Goal: Complete application form: Complete application form

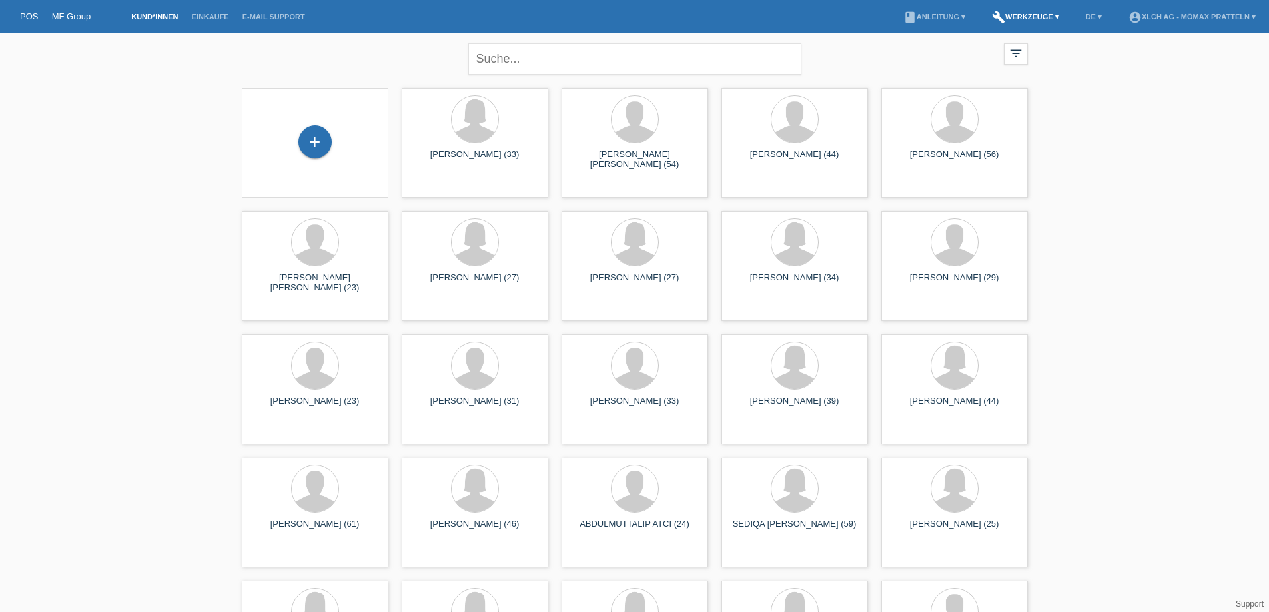
click at [1004, 17] on link "build Werkzeuge ▾" at bounding box center [1025, 17] width 81 height 8
click at [320, 148] on div "+" at bounding box center [314, 141] width 33 height 33
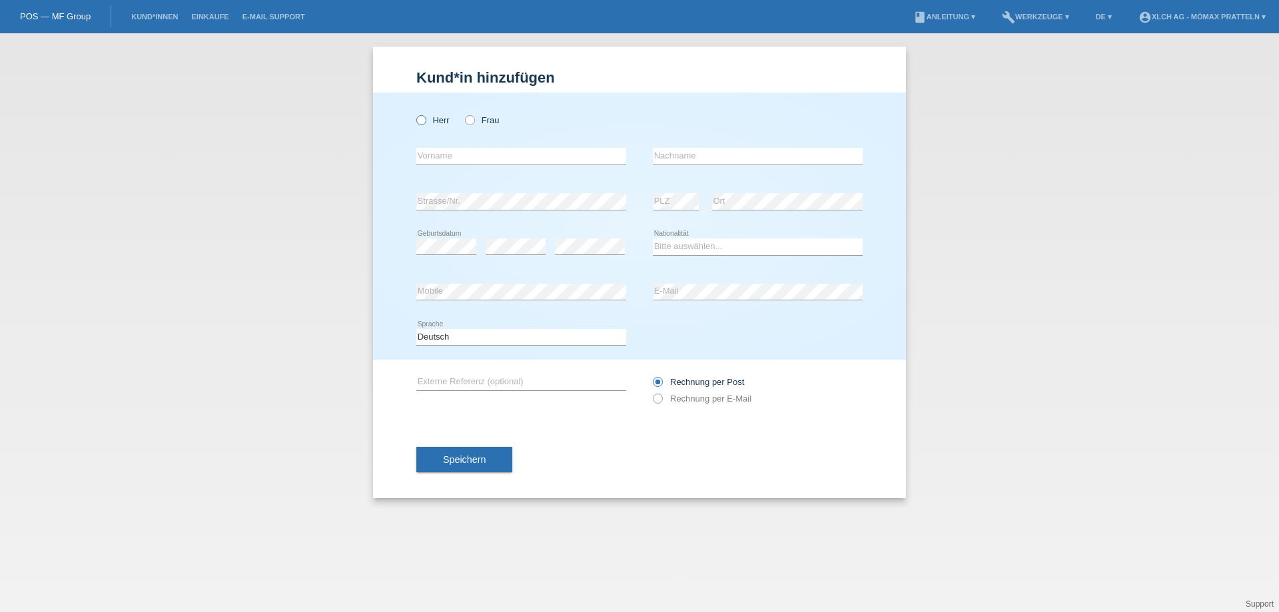
click at [430, 122] on label "Herr" at bounding box center [432, 120] width 33 height 10
click at [425, 122] on input "Herr" at bounding box center [420, 119] width 9 height 9
radio input "true"
click at [445, 170] on div "error Vorname" at bounding box center [521, 156] width 210 height 45
click at [450, 149] on input "text" at bounding box center [521, 156] width 210 height 17
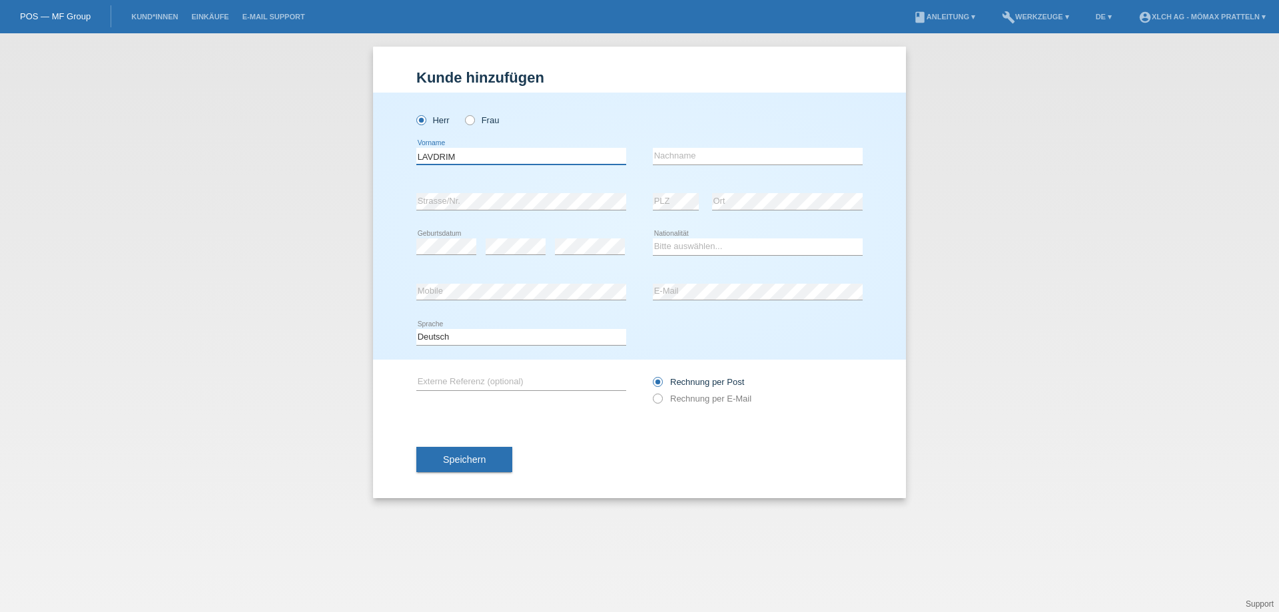
type input "LAVDRIM"
click at [721, 145] on div "error Nachname" at bounding box center [758, 156] width 210 height 45
click at [720, 153] on input "text" at bounding box center [758, 156] width 210 height 17
type input "ALJIJA"
click at [691, 246] on select "Bitte auswählen... Schweiz Deutschland Liechtenstein Österreich ------------ Af…" at bounding box center [758, 246] width 210 height 16
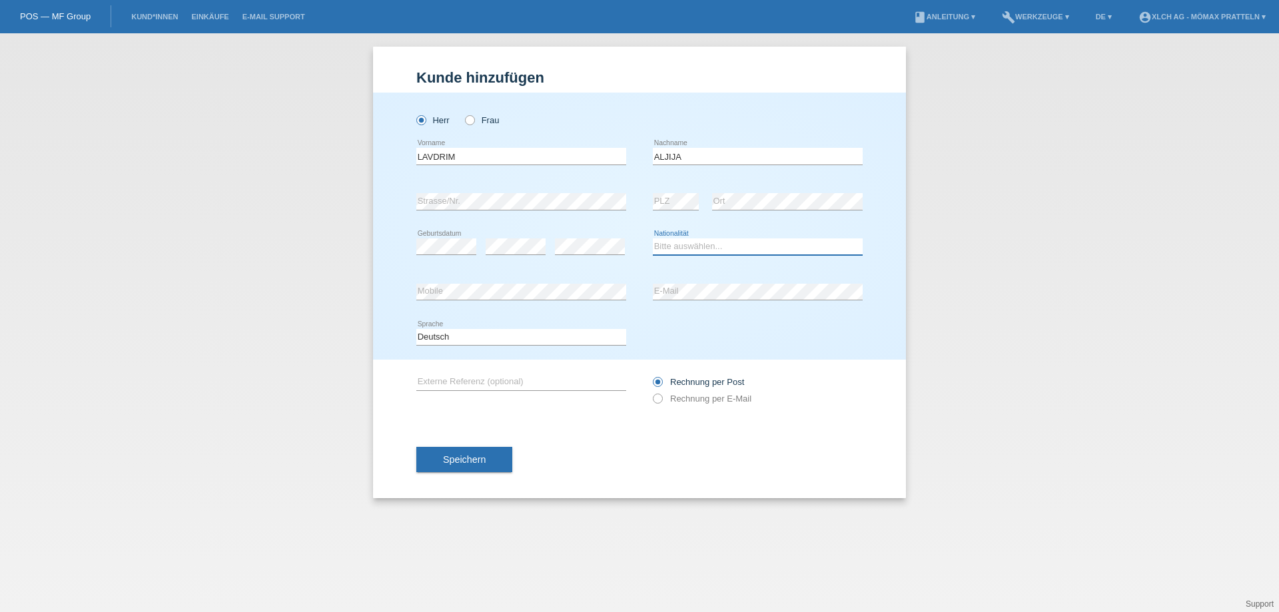
select select "MK"
click at [653, 238] on select "Bitte auswählen... Schweiz Deutschland Liechtenstein Österreich ------------ Af…" at bounding box center [758, 246] width 210 height 16
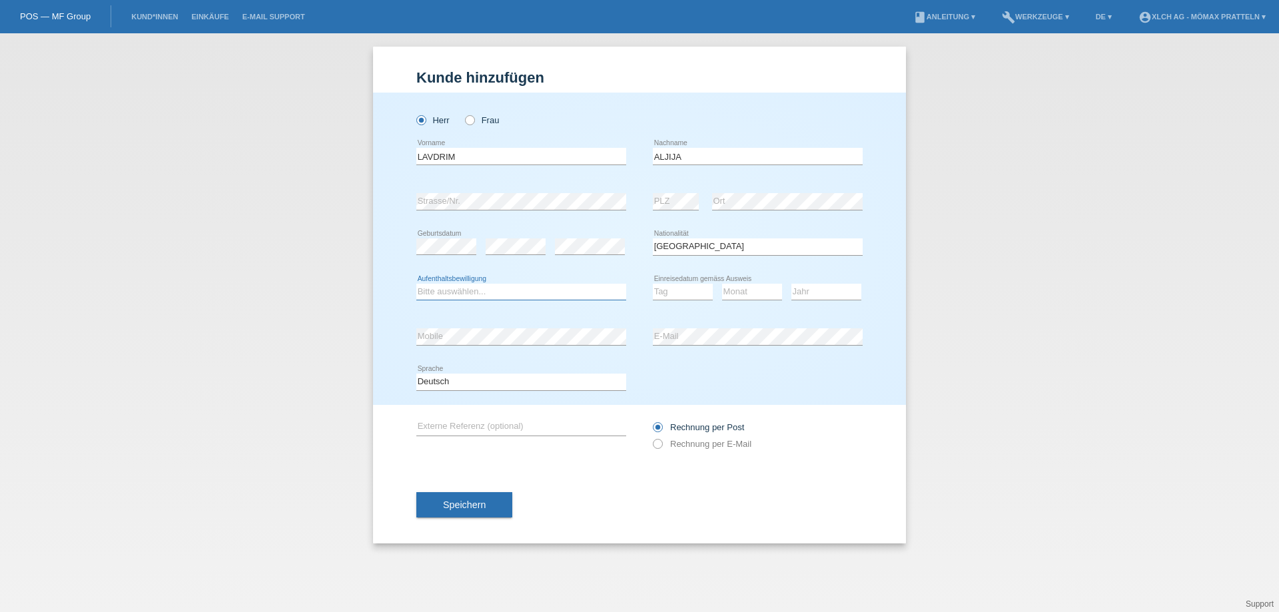
click at [466, 288] on select "Bitte auswählen... C B B - Flüchtlingsstatus Andere" at bounding box center [521, 292] width 210 height 16
select select "B"
click at [416, 284] on select "Bitte auswählen... C B B - Flüchtlingsstatus Andere" at bounding box center [521, 292] width 210 height 16
click at [680, 287] on select "Tag 01 02 03 04 05 06 07 08 09 10 11" at bounding box center [683, 292] width 60 height 16
select select "09"
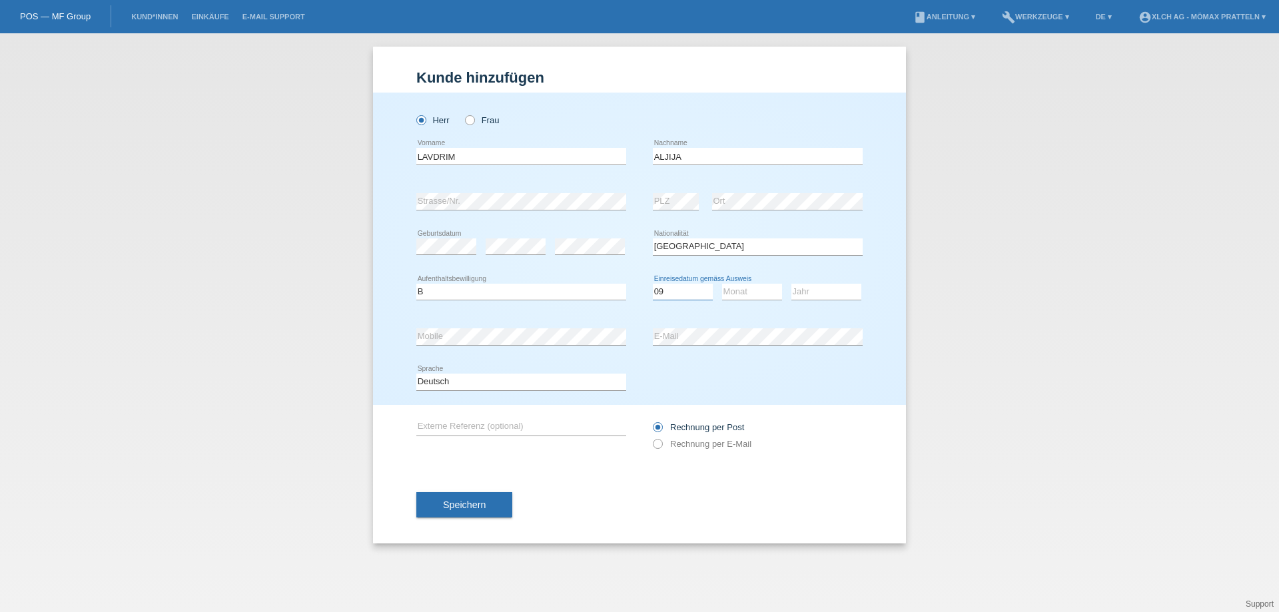
click at [653, 284] on select "Tag 01 02 03 04 05 06 07 08 09 10 11" at bounding box center [683, 292] width 60 height 16
click at [669, 114] on div "Herr Frau" at bounding box center [639, 113] width 446 height 41
click at [750, 288] on select "Monat 01 02 03 04 05 06 07 08 09 10 11" at bounding box center [752, 292] width 60 height 16
select select "08"
click at [722, 284] on select "Monat 01 02 03 04 05 06 07 08 09 10 11" at bounding box center [752, 292] width 60 height 16
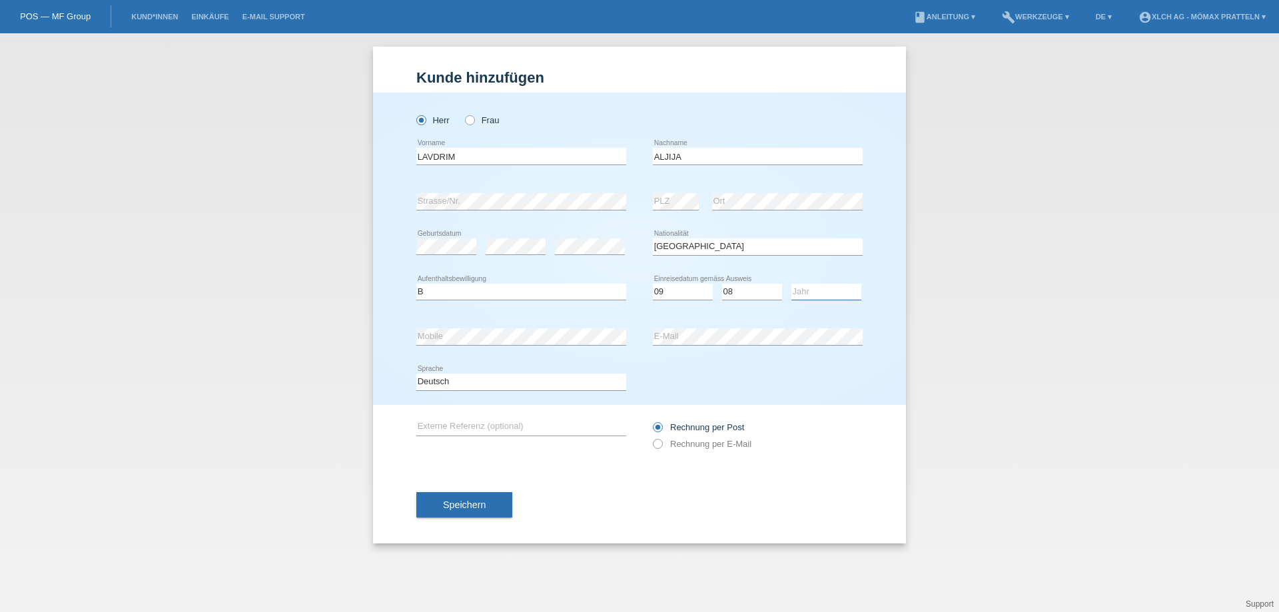
click at [819, 293] on select "Jahr 2025 2024 2023 2022 2021 2020 2019 2018 2017 2016 2015 2014 2013 2012 2011…" at bounding box center [826, 292] width 70 height 16
select select "2021"
click at [791, 284] on select "Jahr 2025 2024 2023 2022 2021 2020 2019 2018 2017 2016 2015 2014 2013 2012 2011…" at bounding box center [826, 292] width 70 height 16
click at [427, 502] on button "Speichern" at bounding box center [464, 504] width 96 height 25
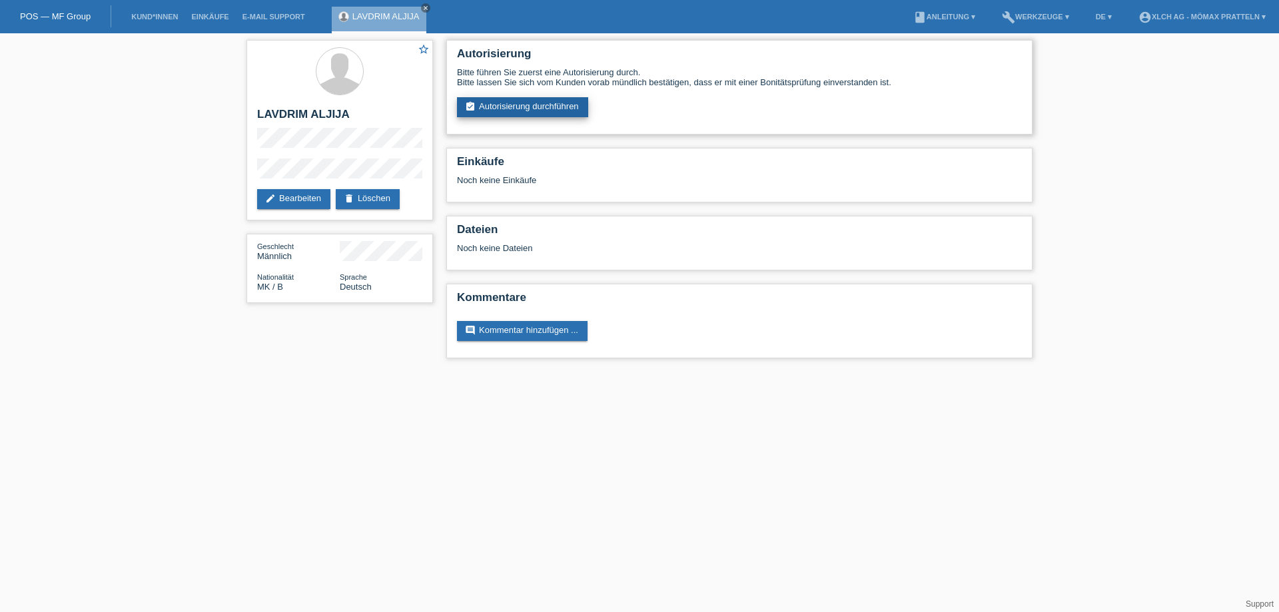
click at [543, 113] on link "assignment_turned_in Autorisierung durchführen" at bounding box center [522, 107] width 131 height 20
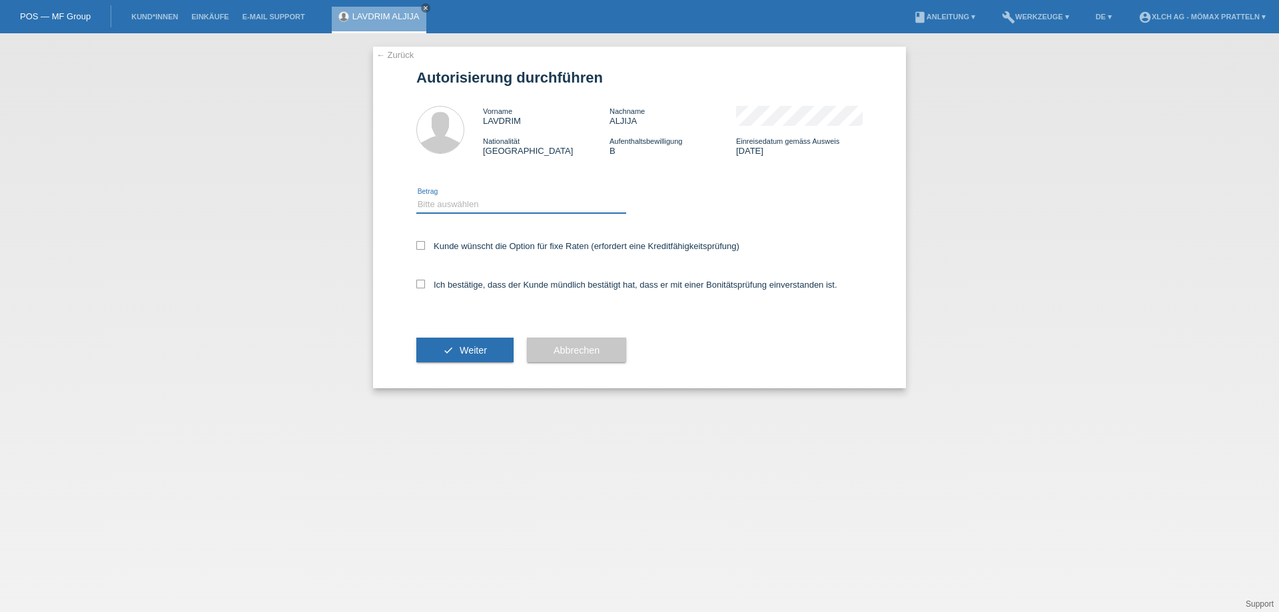
click at [532, 208] on select "Bitte auswählen CHF 1.00 - CHF 499.00 CHF 500.00 - CHF 1'999.00 CHF 2'000.00 - …" at bounding box center [521, 204] width 210 height 16
select select "2"
click at [416, 196] on select "Bitte auswählen CHF 1.00 - CHF 499.00 CHF 500.00 - CHF 1'999.00 CHF 2'000.00 - …" at bounding box center [521, 204] width 210 height 16
click at [529, 249] on label "Kunde wünscht die Option für fixe Raten (erfordert eine Kreditfähigkeitsprüfung)" at bounding box center [577, 246] width 323 height 10
click at [425, 249] on input "Kunde wünscht die Option für fixe Raten (erfordert eine Kreditfähigkeitsprüfung)" at bounding box center [420, 245] width 9 height 9
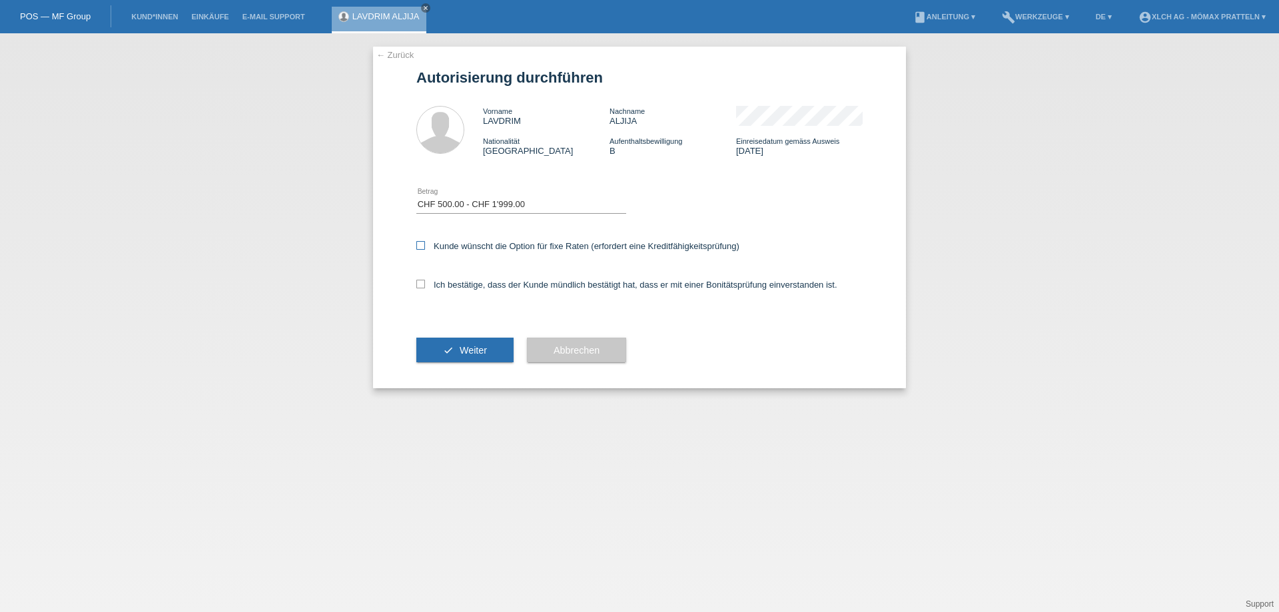
checkbox input "true"
click at [530, 288] on label "Ich bestätige, dass der Kunde mündlich bestätigt hat, dass er mit einer Bonität…" at bounding box center [626, 285] width 421 height 10
click at [425, 288] on input "Ich bestätige, dass der Kunde mündlich bestätigt hat, dass er mit einer Bonität…" at bounding box center [420, 284] width 9 height 9
checkbox input "true"
click at [469, 342] on button "check Weiter" at bounding box center [464, 350] width 97 height 25
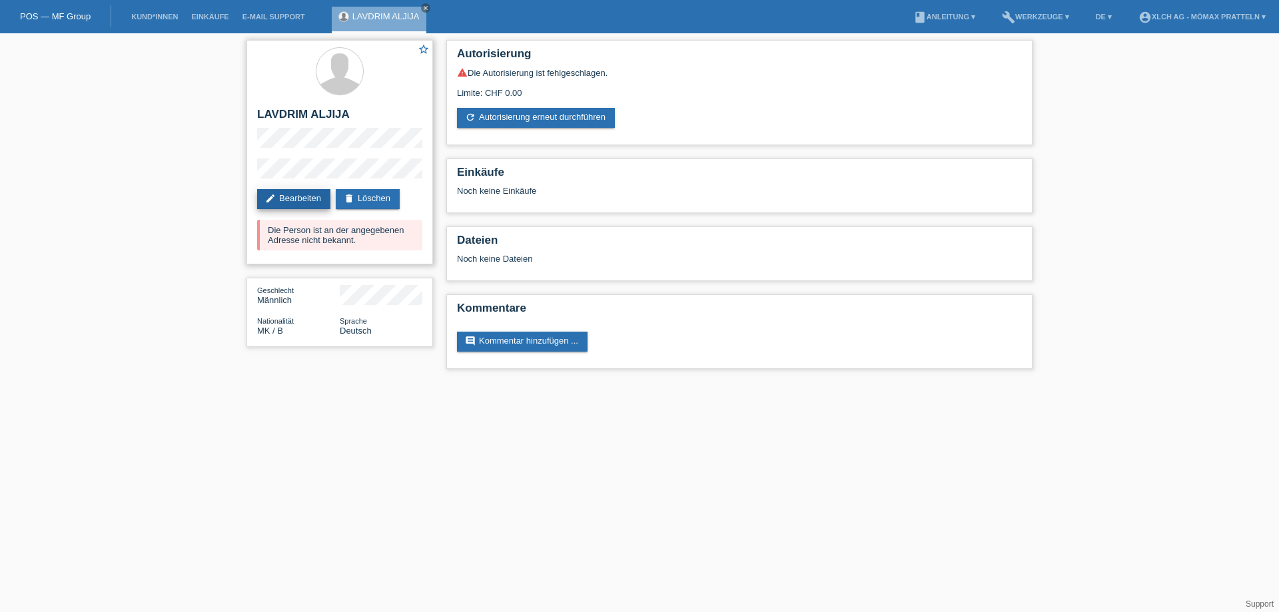
click at [280, 199] on link "edit Bearbeiten" at bounding box center [293, 199] width 73 height 20
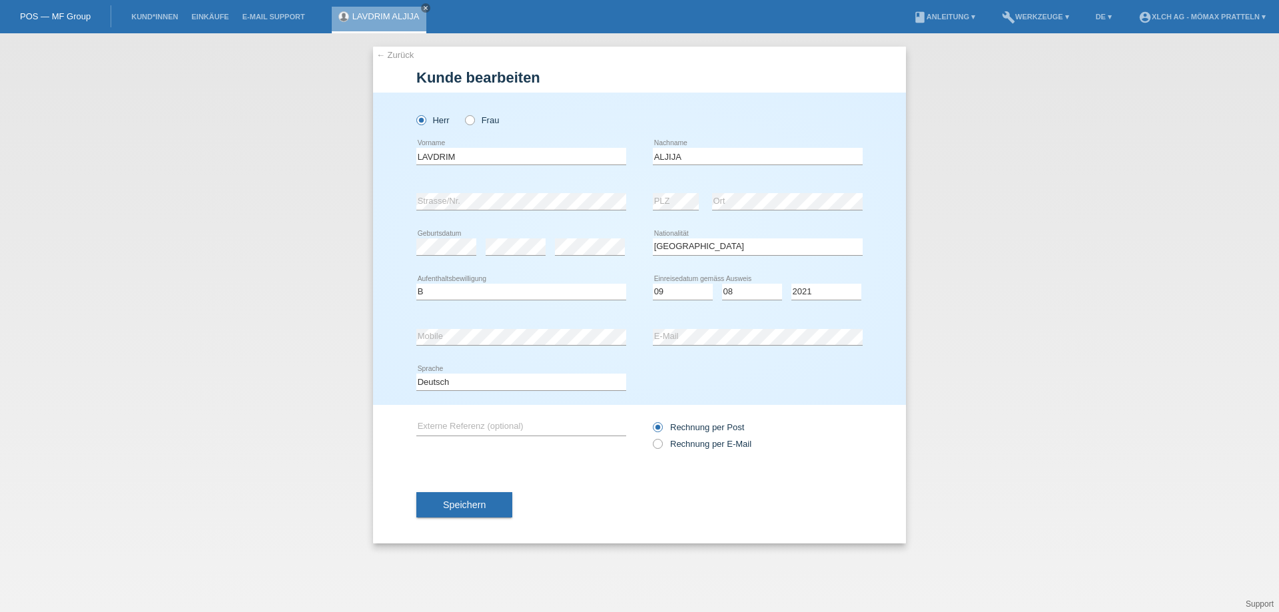
select select "MK"
select select "B"
select select "09"
select select "08"
select select "2021"
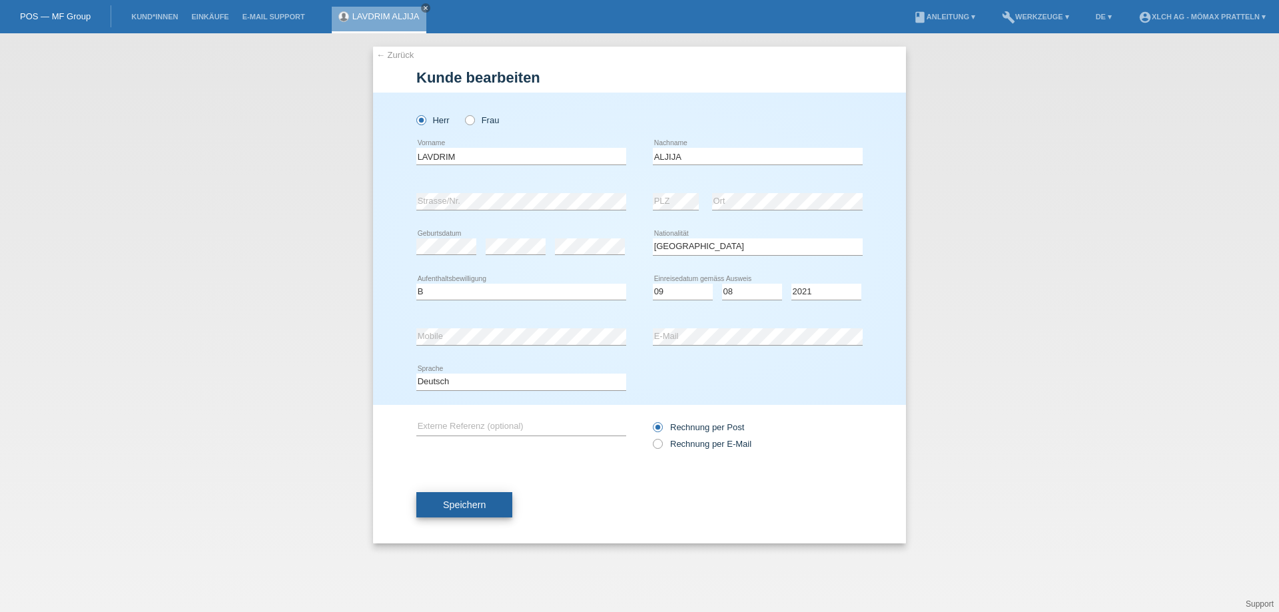
click at [489, 511] on button "Speichern" at bounding box center [464, 504] width 96 height 25
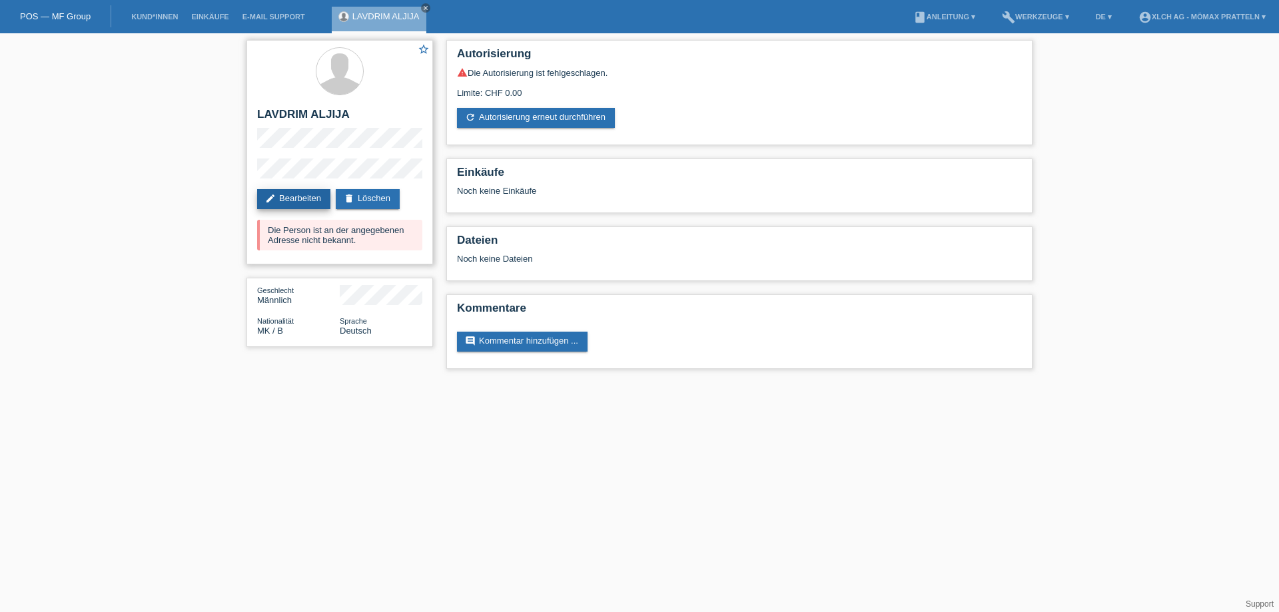
click at [296, 202] on link "edit Bearbeiten" at bounding box center [293, 199] width 73 height 20
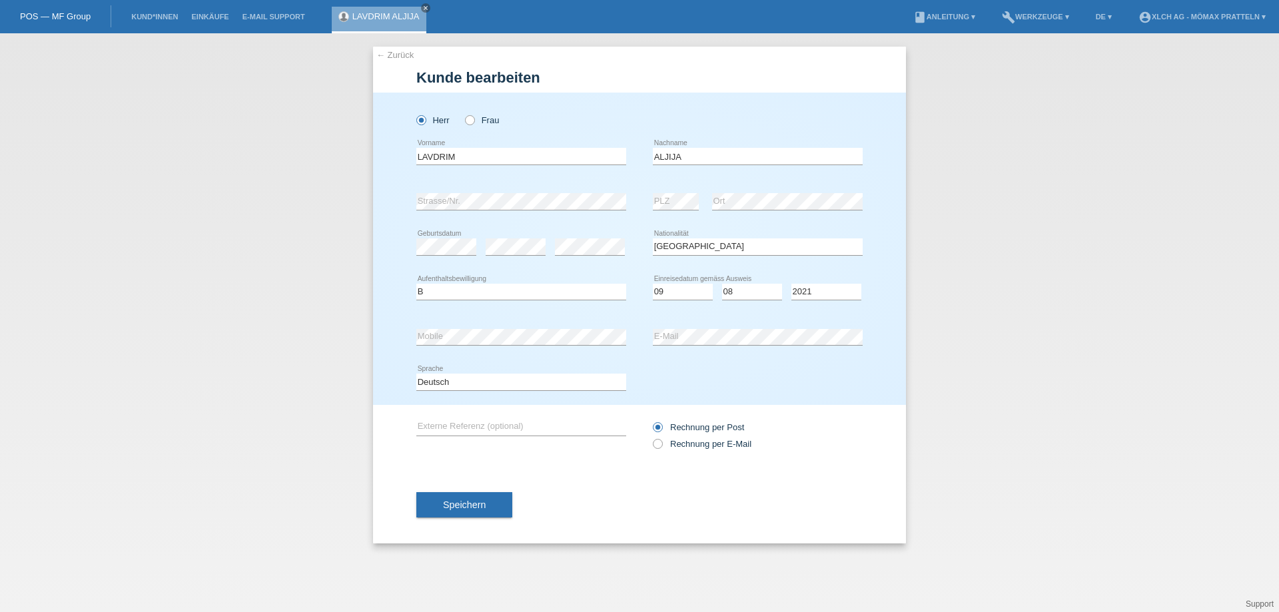
select select "MK"
select select "B"
select select "09"
select select "08"
select select "2021"
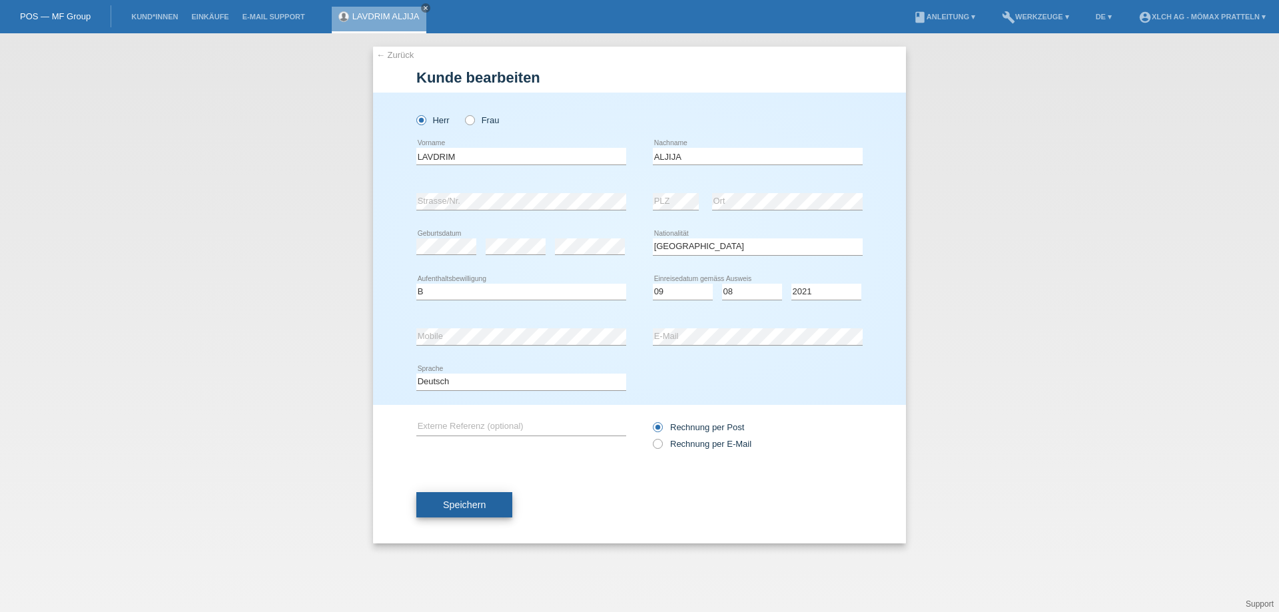
click at [438, 508] on button "Speichern" at bounding box center [464, 504] width 96 height 25
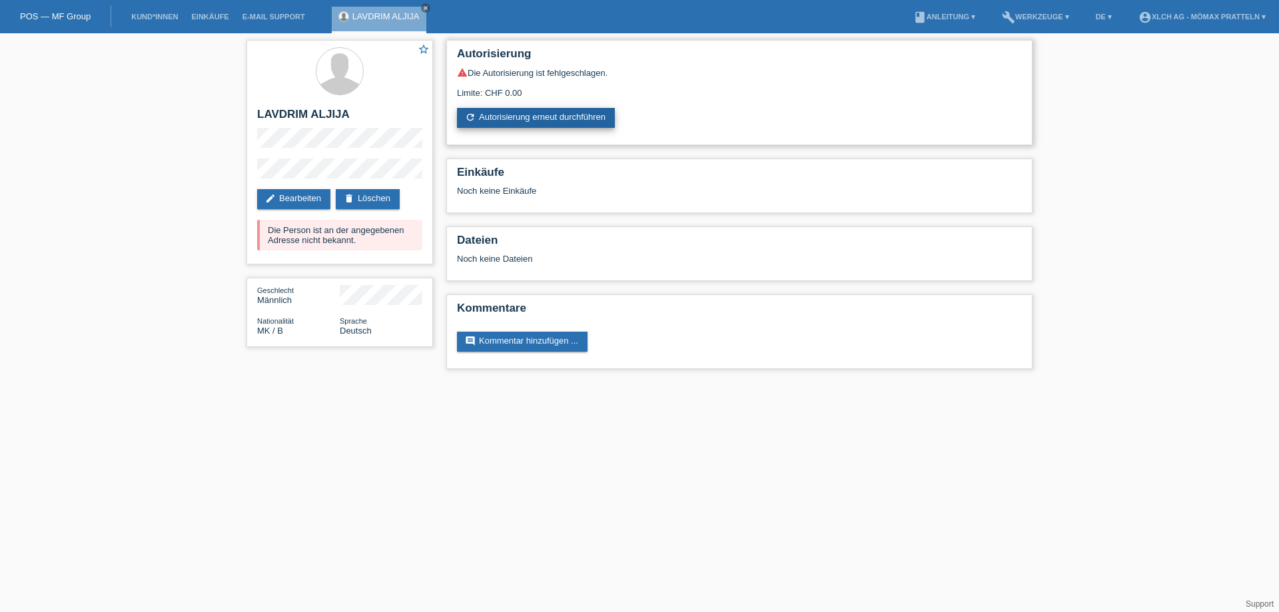
click at [531, 110] on link "refresh Autorisierung erneut durchführen" at bounding box center [536, 118] width 158 height 20
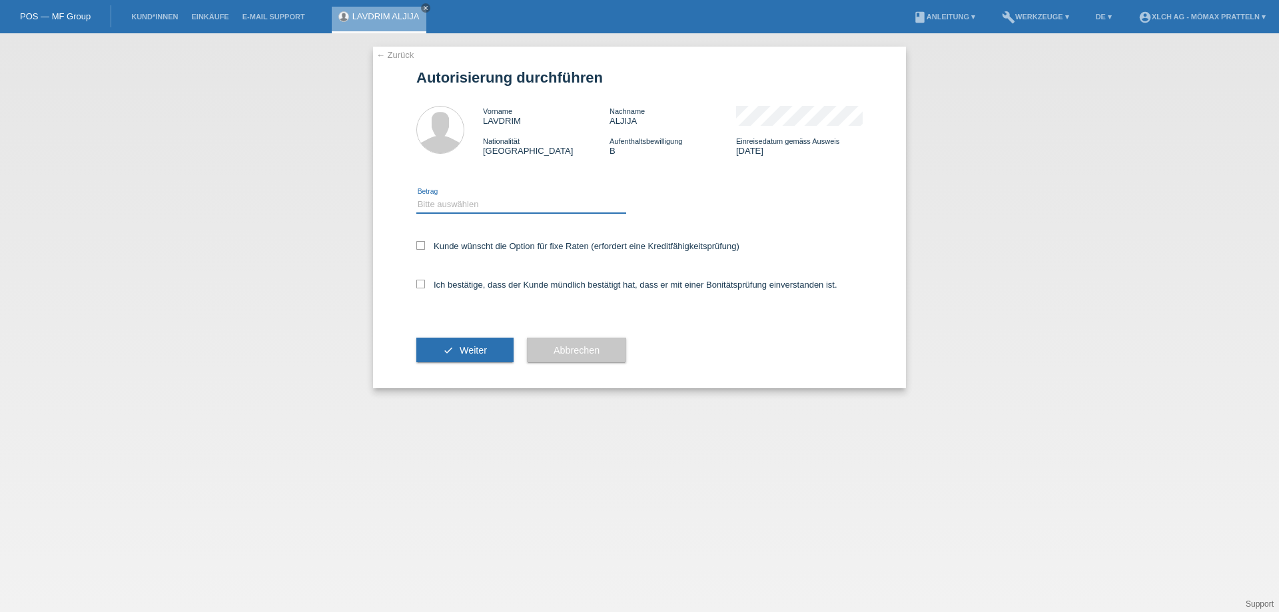
click at [533, 200] on select "Bitte auswählen CHF 1.00 - CHF 499.00 CHF 500.00 - CHF 1'999.00 CHF 2'000.00 - …" at bounding box center [521, 204] width 210 height 16
select select "2"
click at [416, 196] on select "Bitte auswählen CHF 1.00 - CHF 499.00 CHF 500.00 - CHF 1'999.00 CHF 2'000.00 - …" at bounding box center [521, 204] width 210 height 16
click at [531, 249] on label "Kunde wünscht die Option für fixe Raten (erfordert eine Kreditfähigkeitsprüfung)" at bounding box center [577, 246] width 323 height 10
click at [425, 249] on input "Kunde wünscht die Option für fixe Raten (erfordert eine Kreditfähigkeitsprüfung)" at bounding box center [420, 245] width 9 height 9
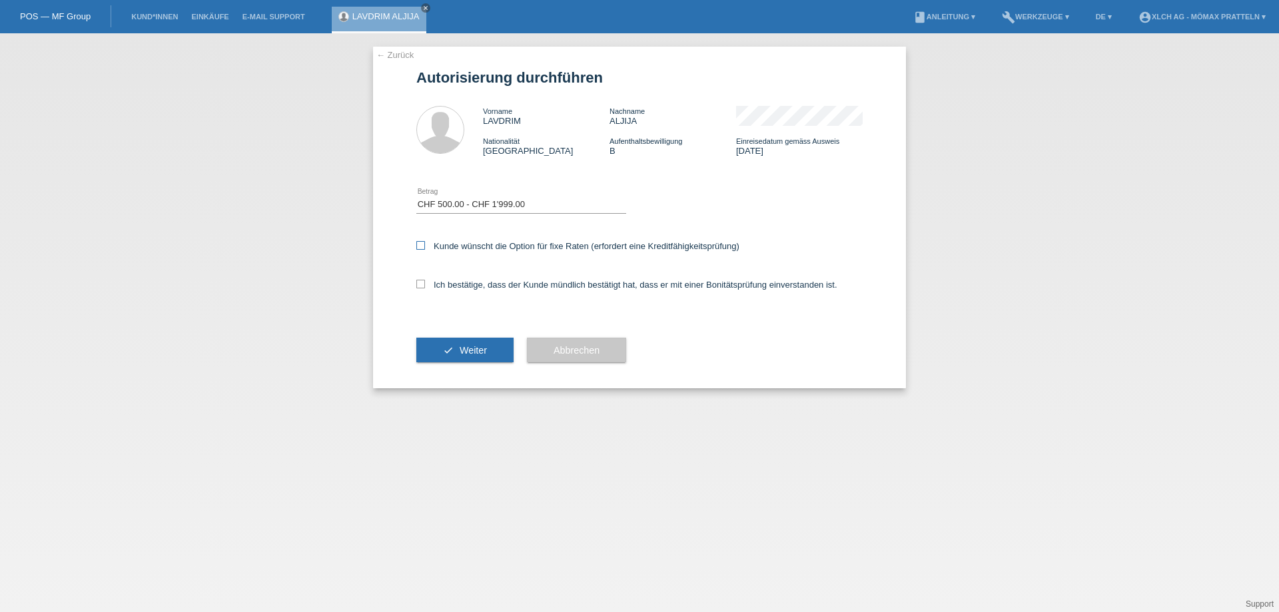
checkbox input "true"
click at [532, 284] on label "Ich bestätige, dass der Kunde mündlich bestätigt hat, dass er mit einer Bonität…" at bounding box center [626, 285] width 421 height 10
click at [425, 284] on input "Ich bestätige, dass der Kunde mündlich bestätigt hat, dass er mit einer Bonität…" at bounding box center [420, 284] width 9 height 9
checkbox input "true"
click at [488, 343] on button "check Weiter" at bounding box center [464, 350] width 97 height 25
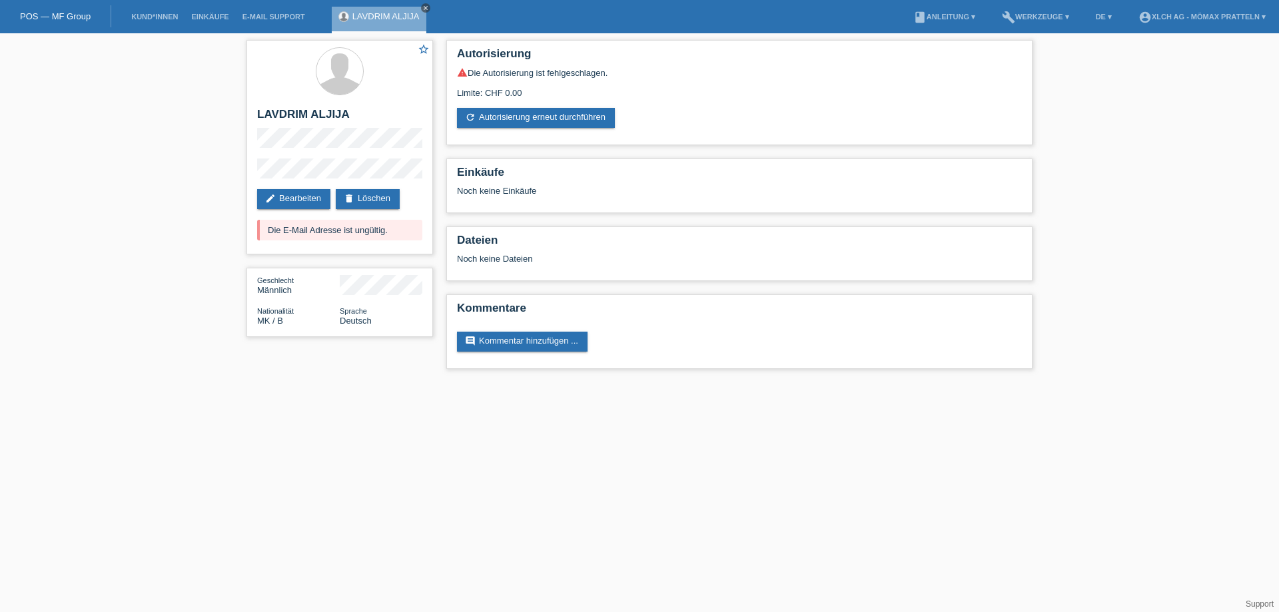
click at [426, 9] on icon "close" at bounding box center [425, 8] width 7 height 7
click at [281, 194] on link "edit Bearbeiten" at bounding box center [293, 199] width 73 height 20
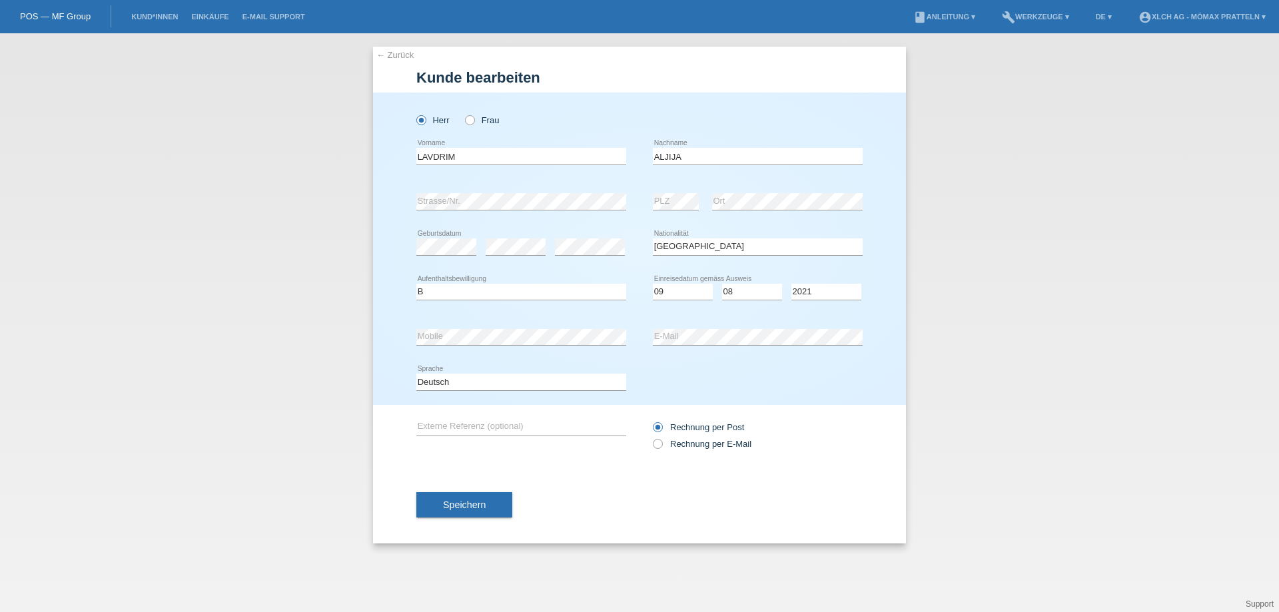
select select "MK"
select select "B"
select select "09"
select select "08"
select select "2021"
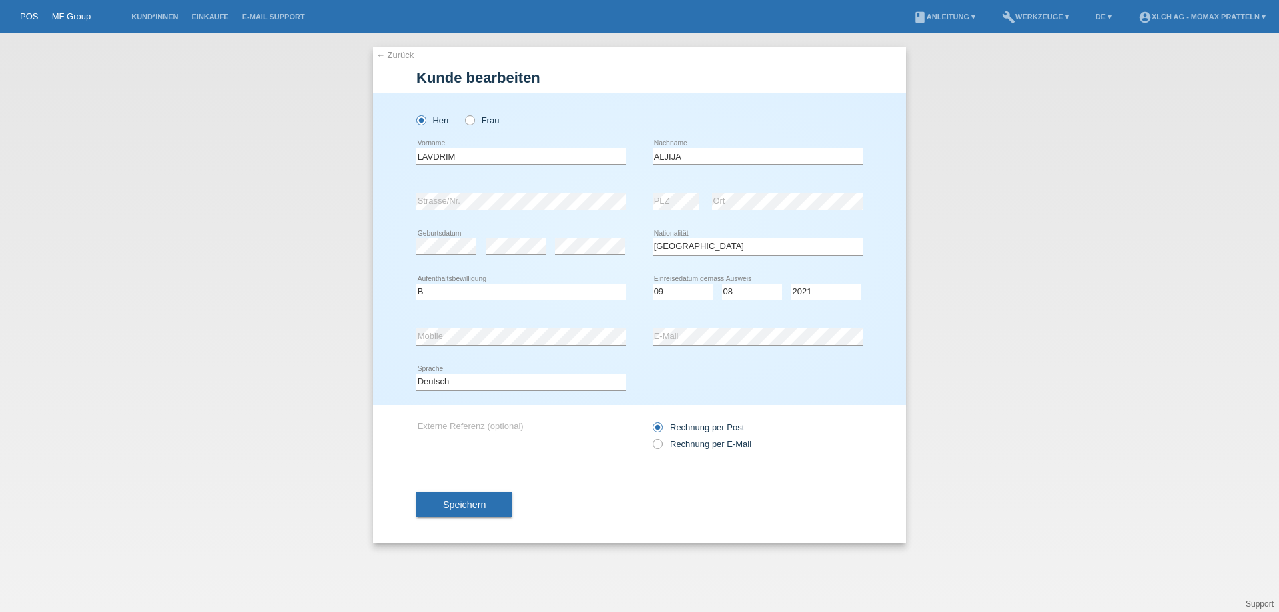
click at [160, 10] on li "Kund*innen" at bounding box center [155, 17] width 60 height 34
click at [167, 23] on li "Kund*innen" at bounding box center [155, 17] width 60 height 34
click at [1172, 19] on link "account_circle XLCH AG - Mömax Pratteln ▾" at bounding box center [1202, 17] width 141 height 8
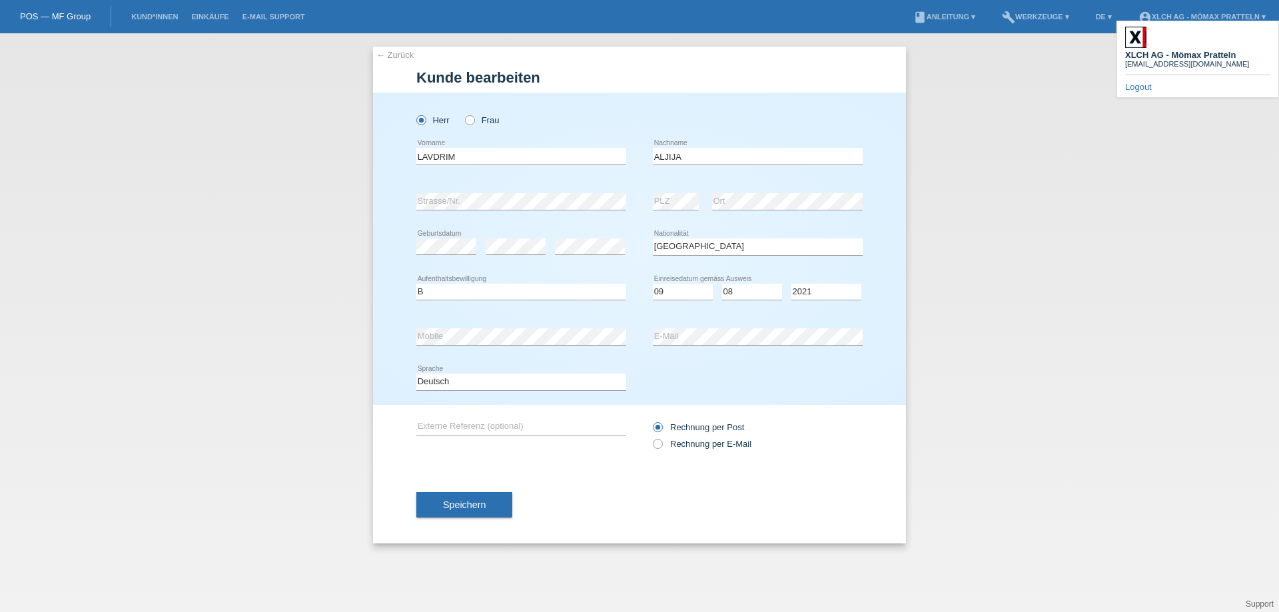
click at [1140, 82] on link "Logout" at bounding box center [1138, 87] width 27 height 10
